Goal: Task Accomplishment & Management: Manage account settings

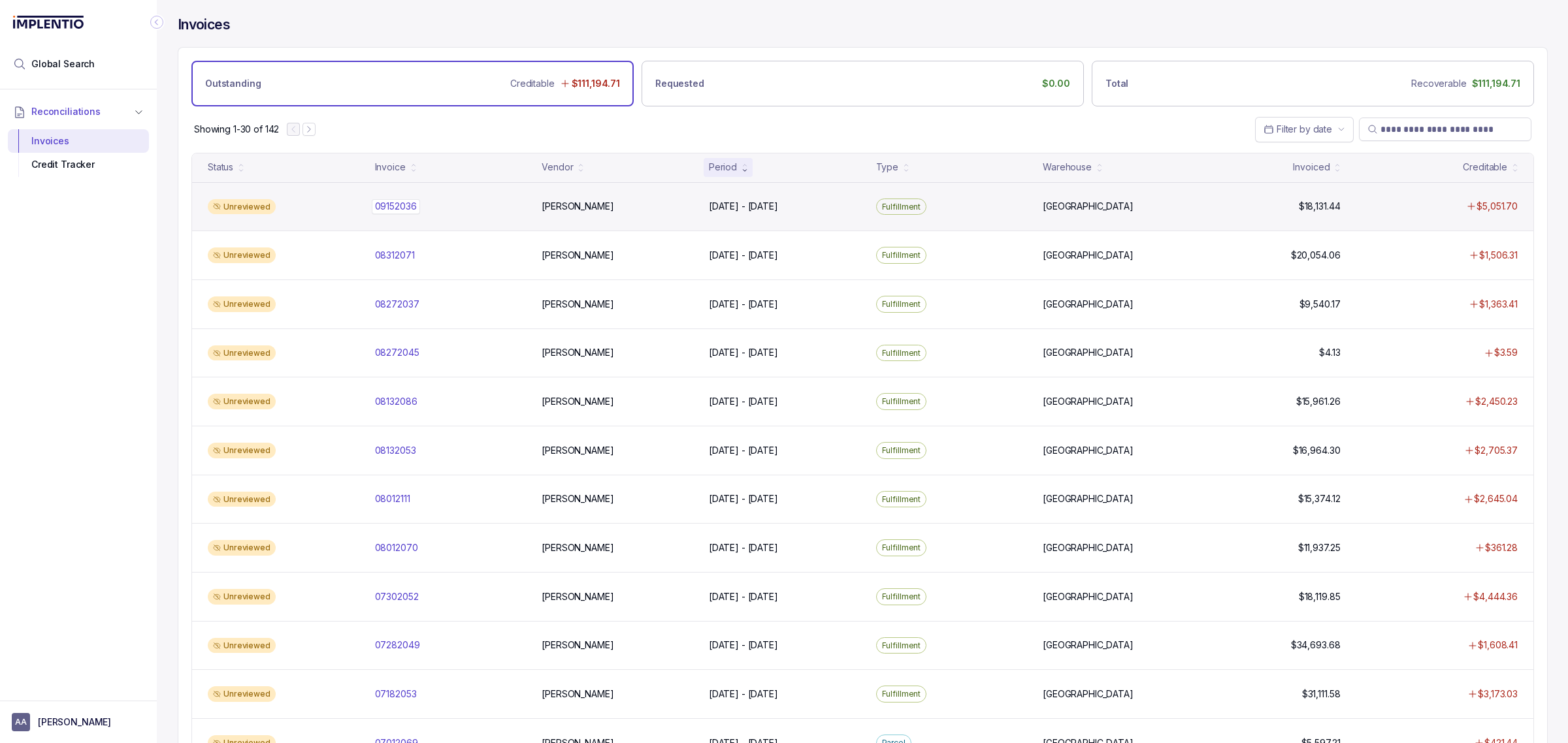
click at [397, 210] on p "09152036" at bounding box center [396, 206] width 49 height 14
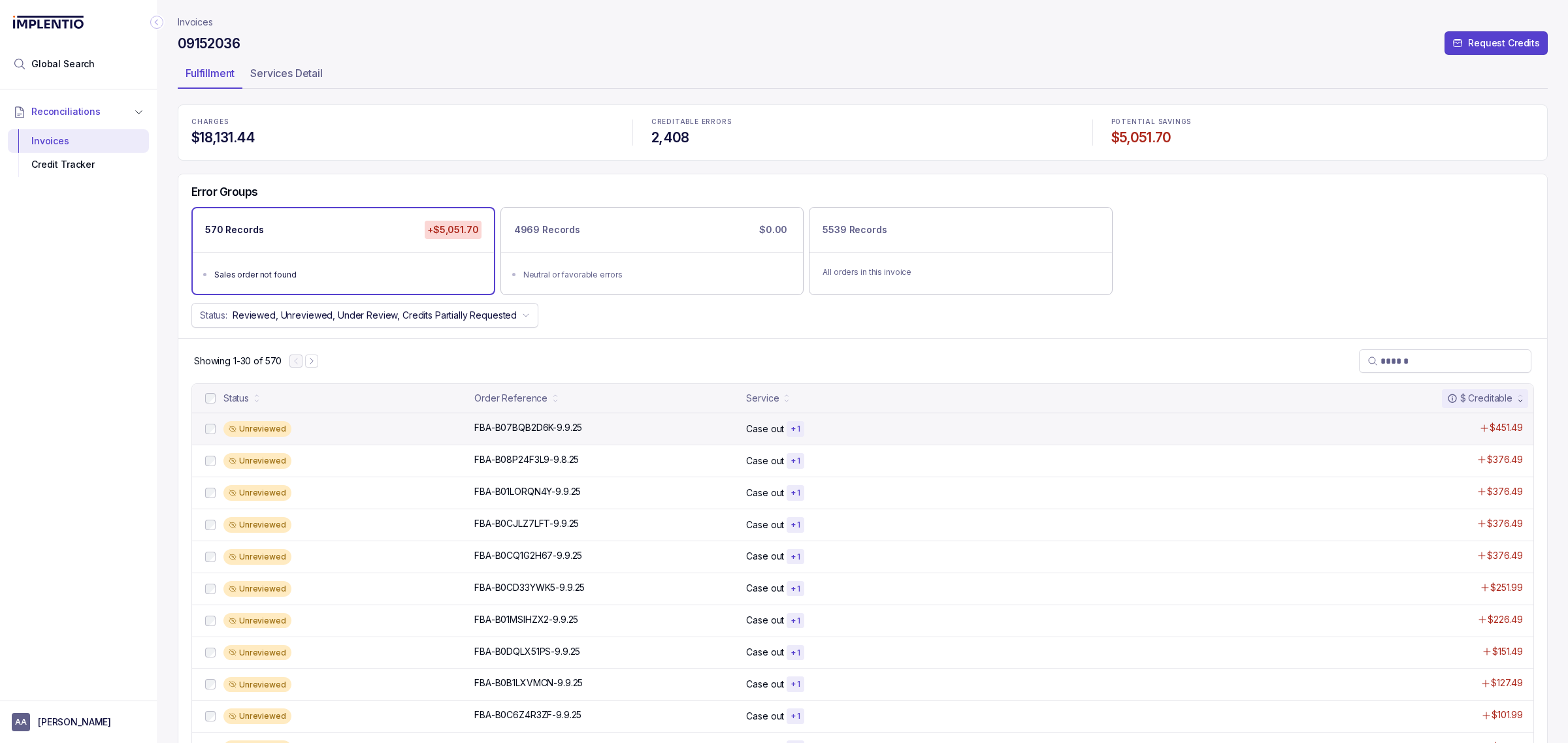
click at [500, 419] on div "Unreviewed FBA-B07BQB2D6K-9.9.25 FBA-B07BQB2D6K-9.9.25 Case out + 1 $451.49" at bounding box center [863, 429] width 1341 height 32
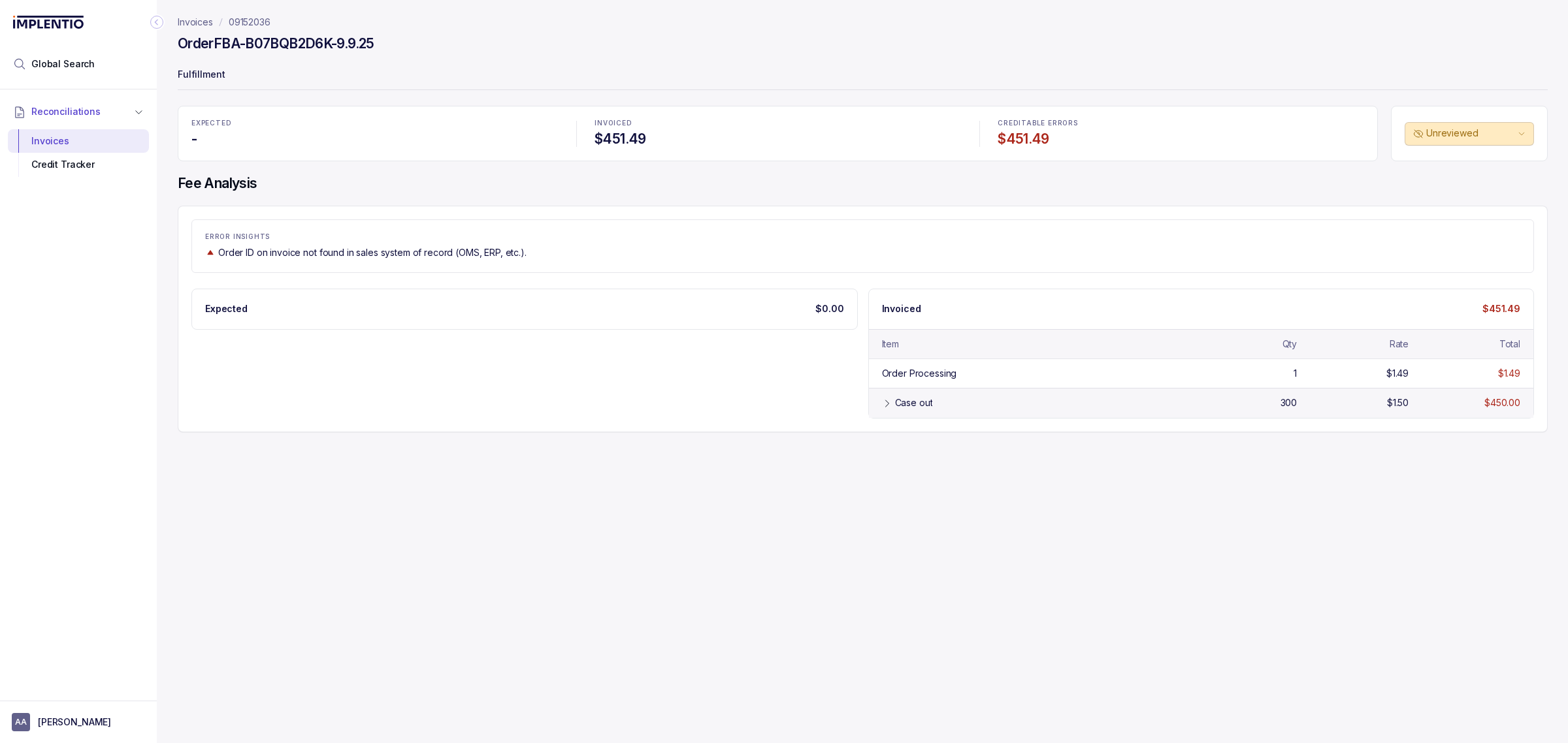
click at [879, 404] on div "Case out 300 $1.50 $450.00" at bounding box center [1201, 403] width 665 height 29
click at [915, 402] on div "Case out" at bounding box center [914, 403] width 38 height 13
click at [101, 161] on div "Credit Tracker" at bounding box center [78, 164] width 121 height 23
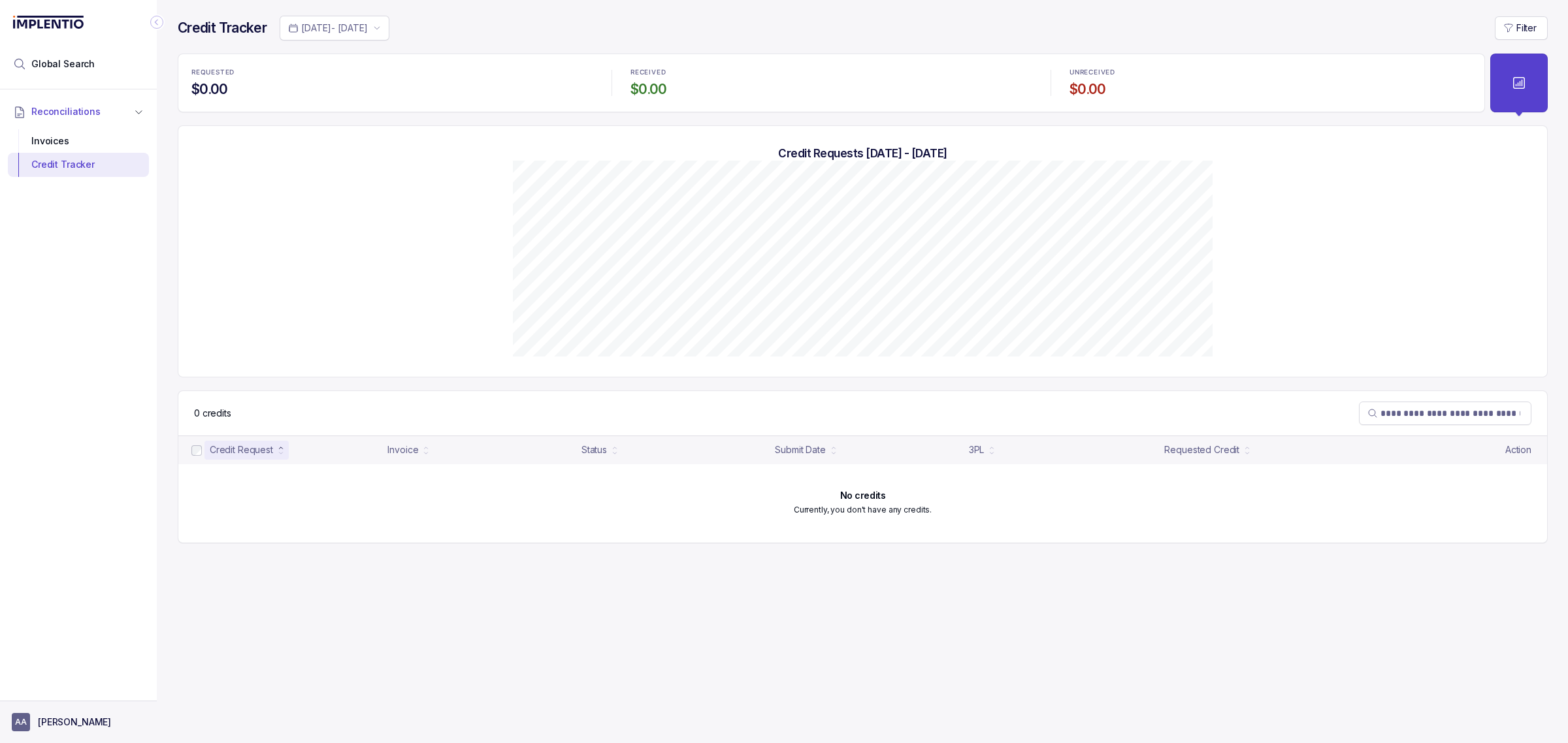
click at [75, 725] on p "[PERSON_NAME]" at bounding box center [75, 722] width 73 height 13
click at [79, 694] on p "Logout" at bounding box center [87, 694] width 109 height 13
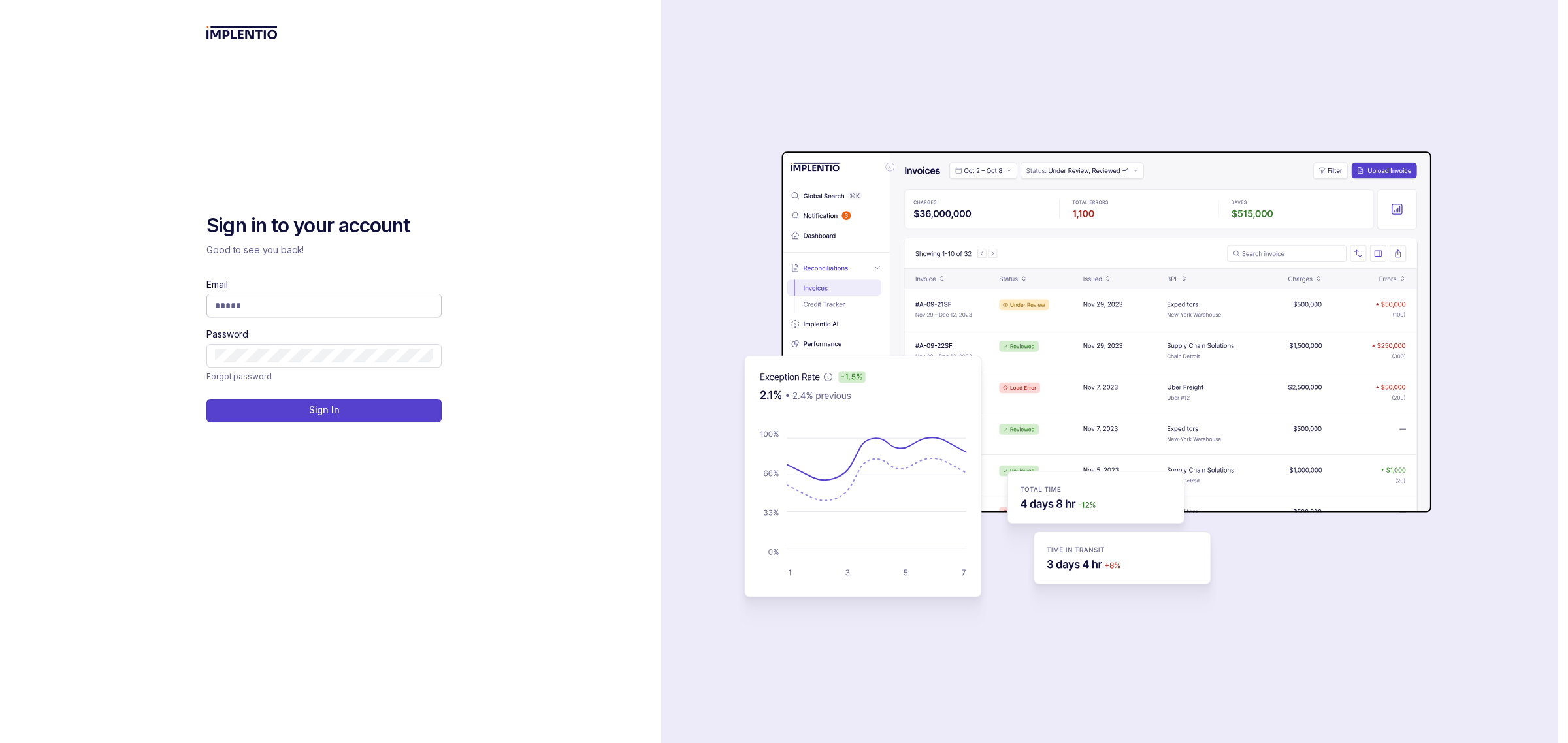
click at [240, 301] on input "Email" at bounding box center [324, 305] width 219 height 13
type input "**********"
